Goal: Download file/media

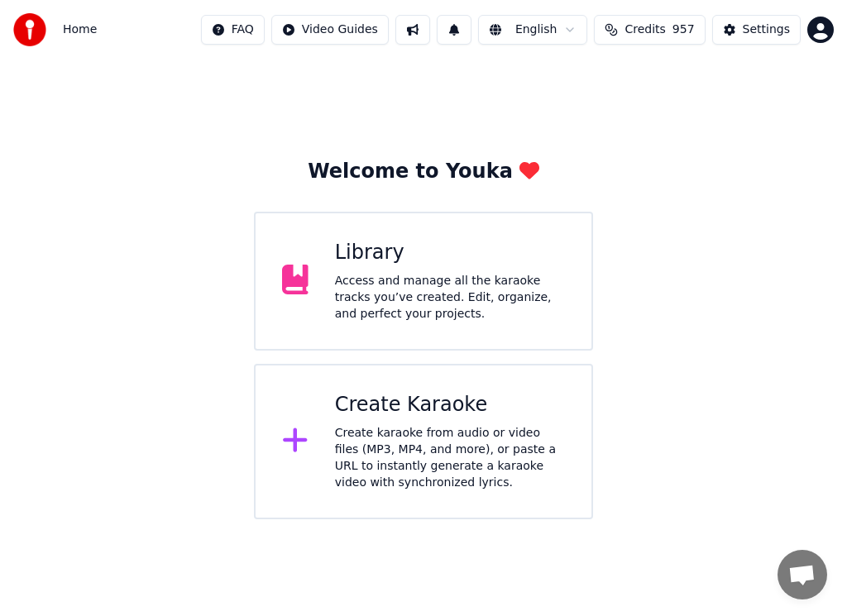
click at [491, 297] on div "Access and manage all the karaoke tracks you’ve created. Edit, organize, and pe…" at bounding box center [450, 298] width 230 height 50
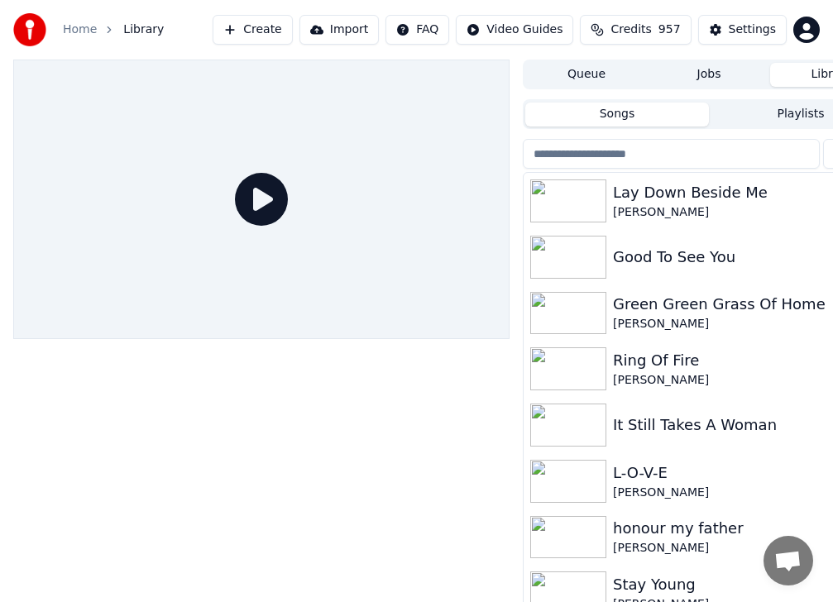
click at [600, 251] on img at bounding box center [568, 257] width 76 height 43
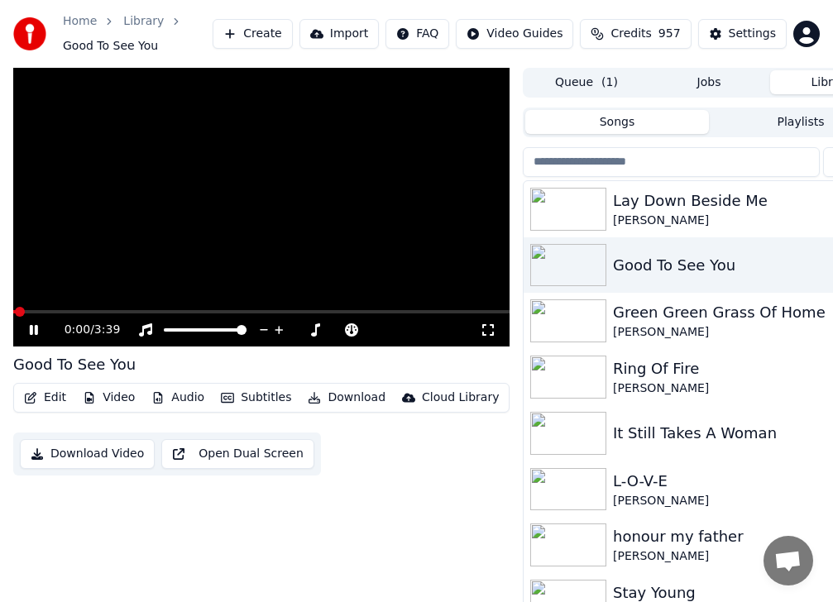
click at [50, 309] on video at bounding box center [261, 208] width 496 height 280
click at [55, 311] on span at bounding box center [261, 311] width 496 height 3
click at [35, 331] on icon at bounding box center [34, 330] width 10 height 12
click at [32, 328] on icon at bounding box center [34, 330] width 8 height 10
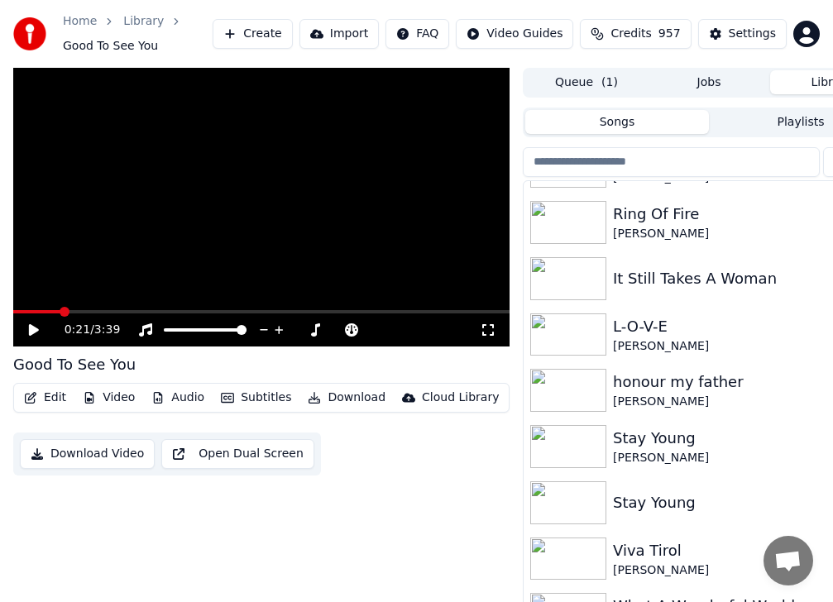
scroll to position [165, 0]
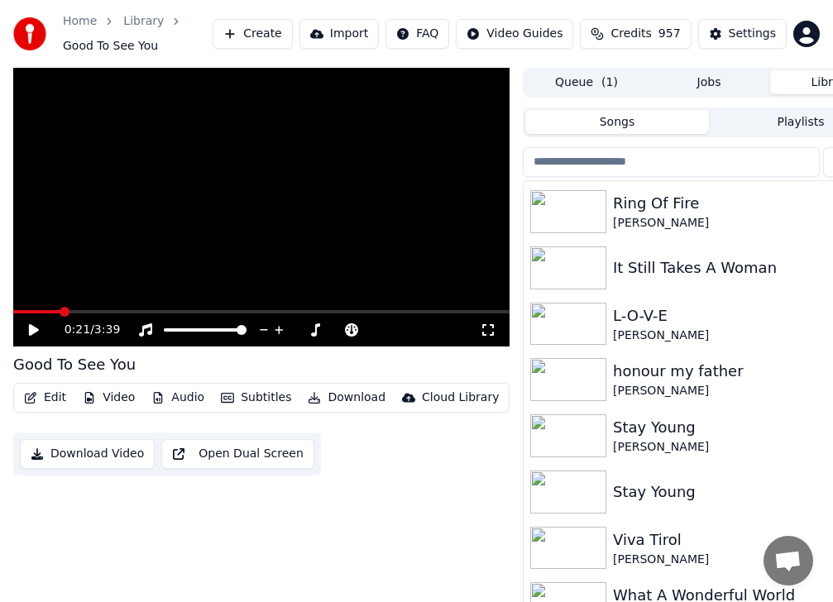
click at [584, 432] on img at bounding box center [568, 435] width 76 height 43
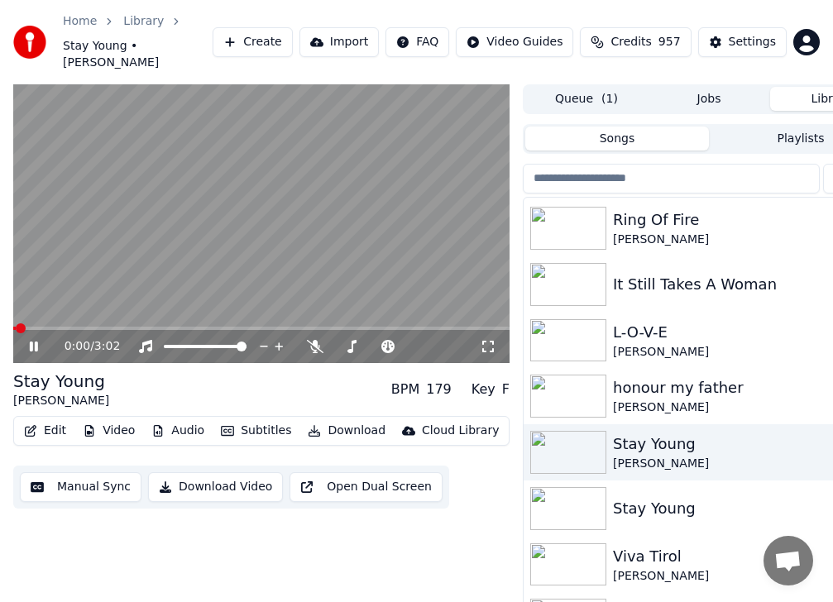
click at [69, 327] on span at bounding box center [261, 328] width 496 height 3
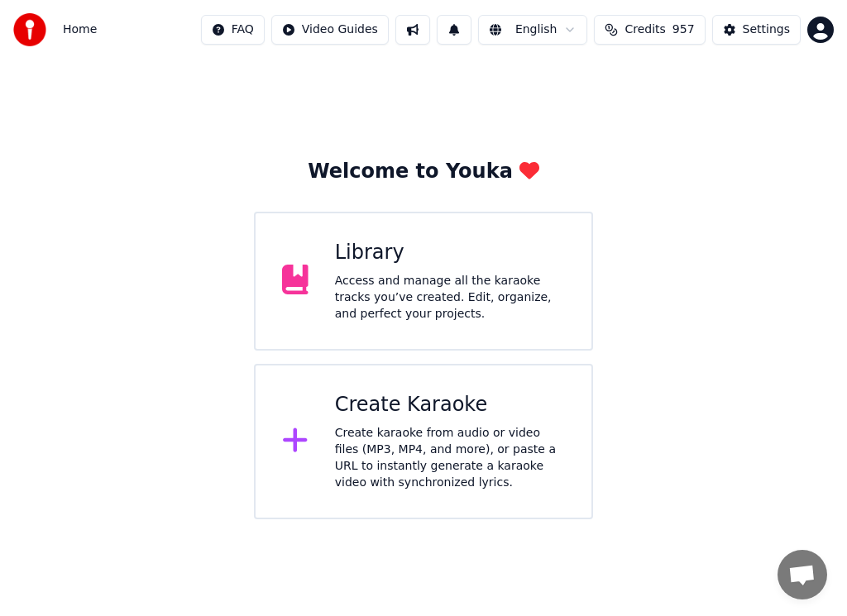
click at [465, 288] on div "Access and manage all the karaoke tracks you’ve created. Edit, organize, and pe…" at bounding box center [450, 298] width 230 height 50
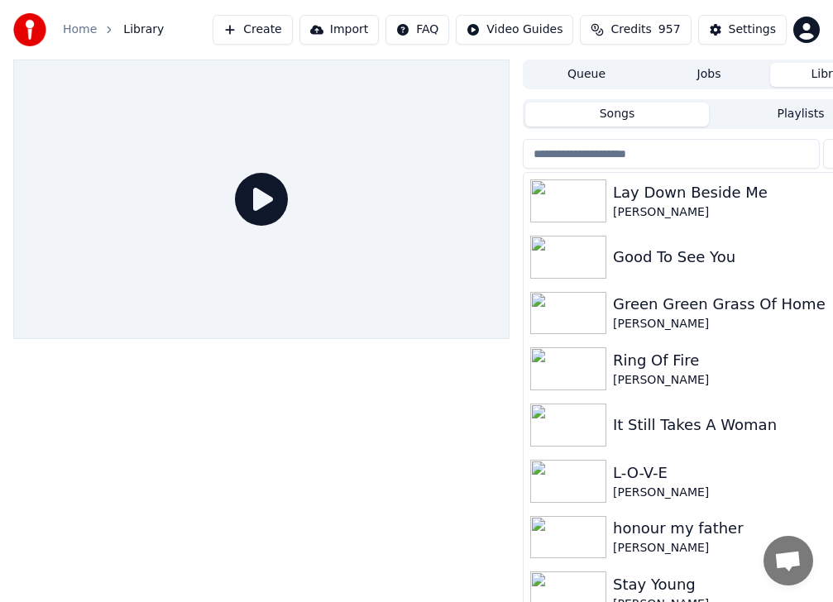
click at [576, 258] on img at bounding box center [568, 257] width 76 height 43
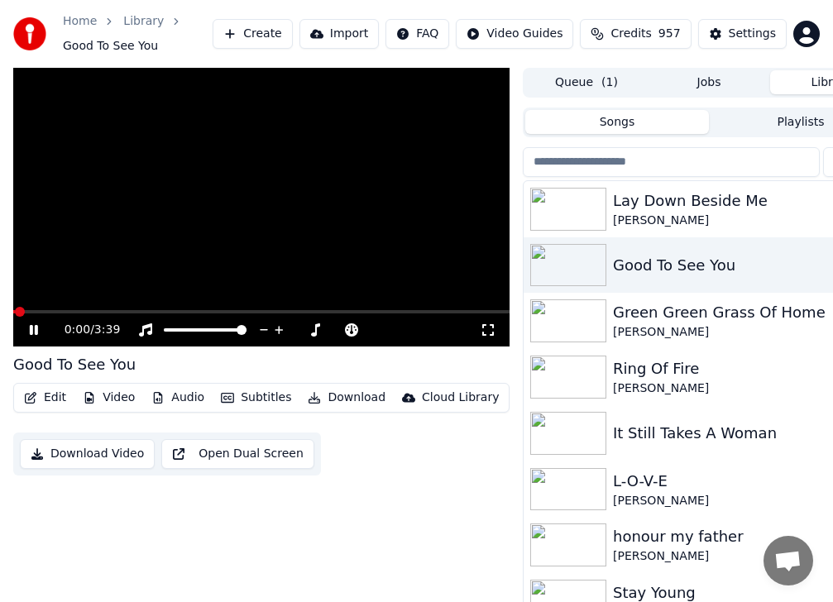
click at [342, 399] on button "Download" at bounding box center [346, 397] width 91 height 23
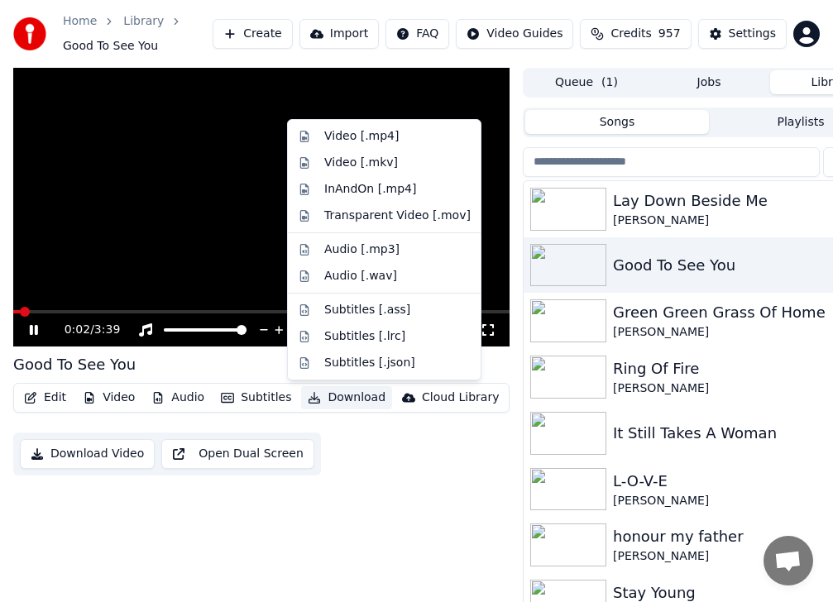
click at [31, 331] on icon at bounding box center [34, 330] width 8 height 10
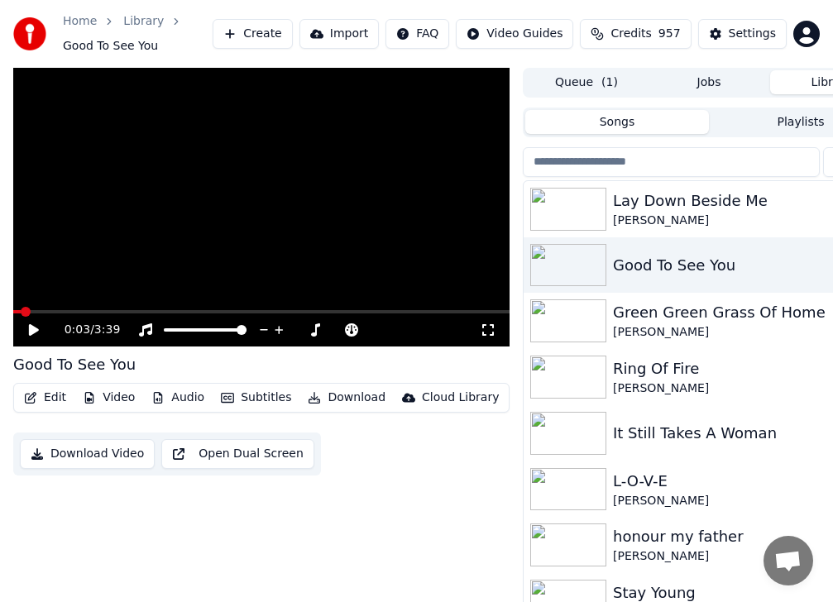
click at [573, 421] on img at bounding box center [568, 433] width 76 height 43
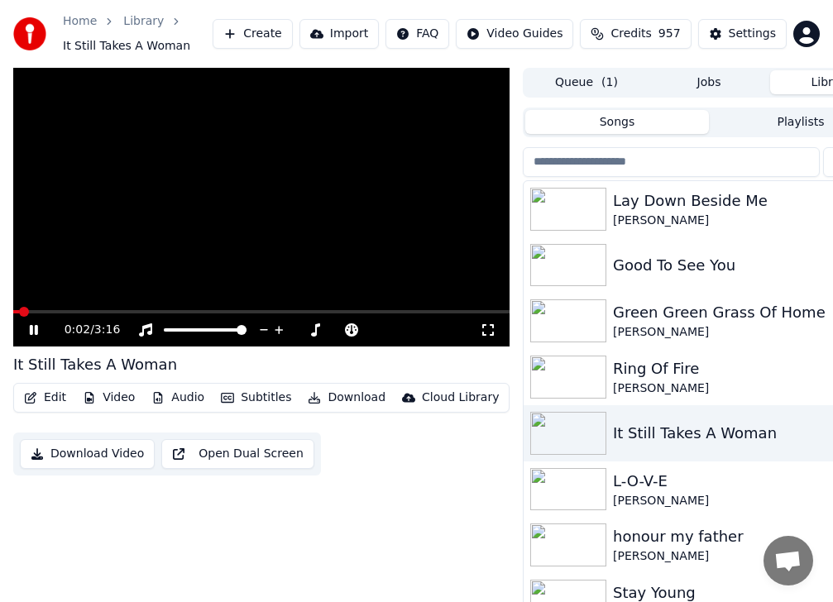
click at [34, 328] on icon at bounding box center [45, 329] width 38 height 13
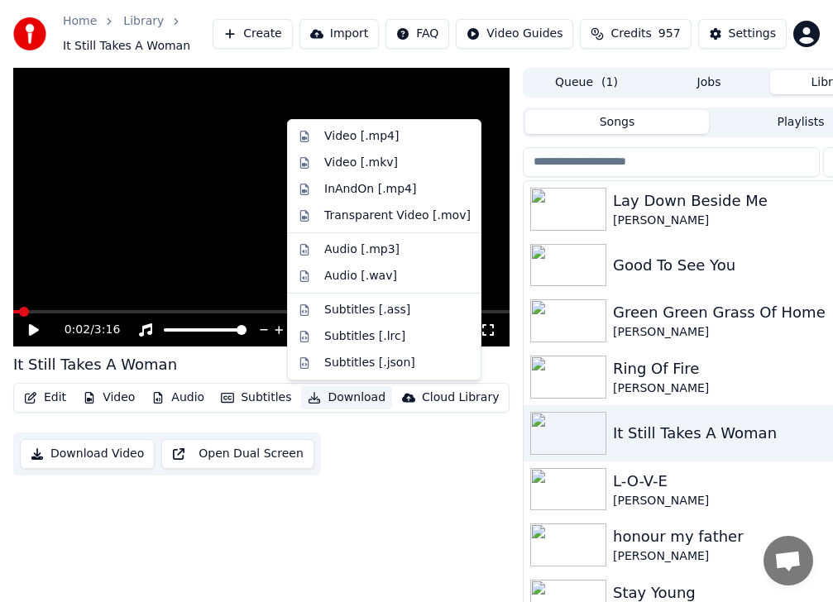
click at [339, 396] on button "Download" at bounding box center [346, 397] width 91 height 23
click at [344, 247] on div "Audio [.mp3]" at bounding box center [361, 250] width 75 height 17
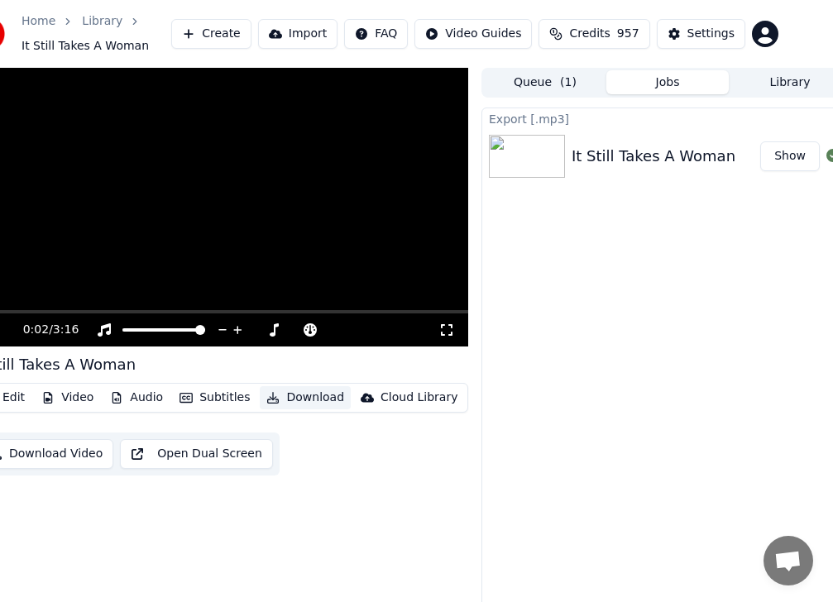
scroll to position [0, 62]
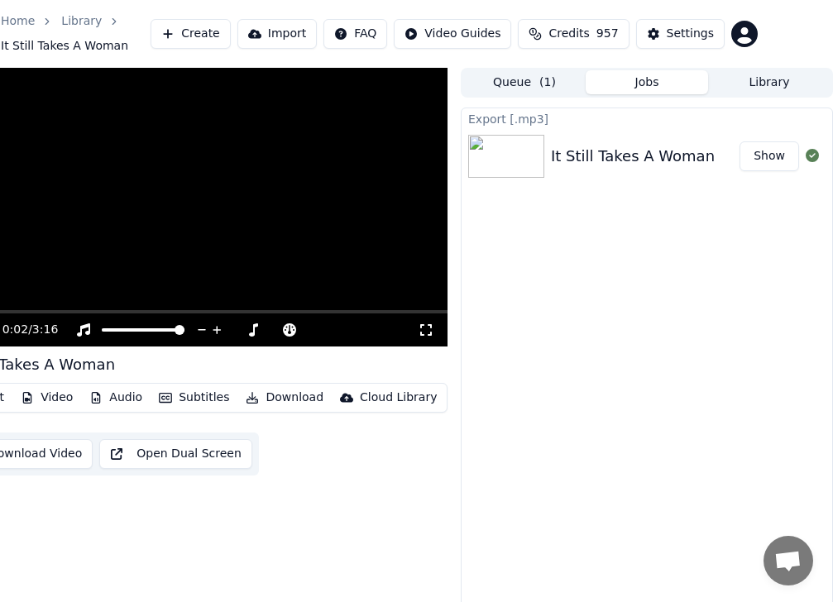
click at [768, 151] on button "Show" at bounding box center [769, 156] width 60 height 30
